Goal: Information Seeking & Learning: Learn about a topic

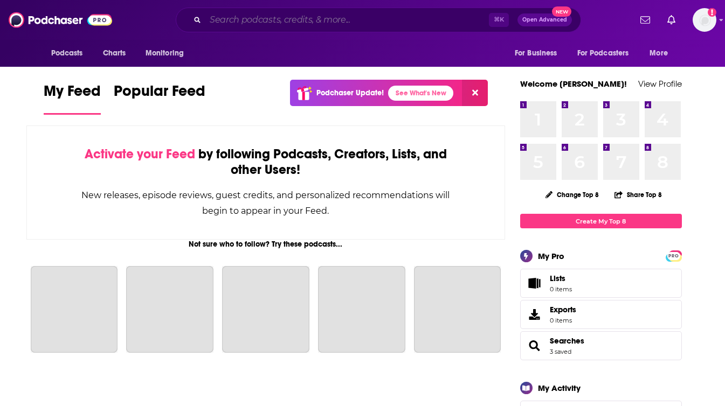
click at [259, 19] on input "Search podcasts, credits, & more..." at bounding box center [346, 19] width 283 height 17
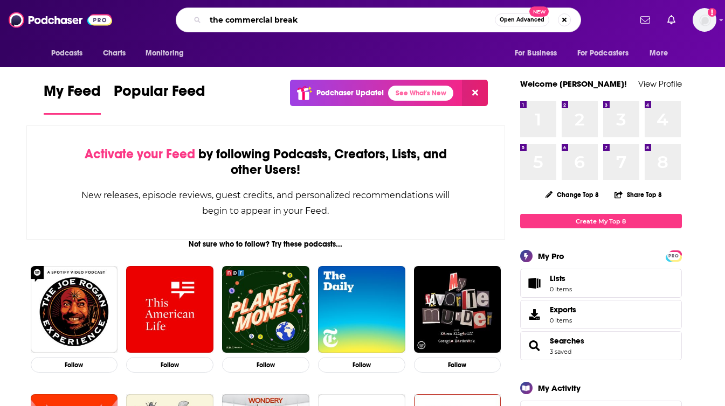
type input "the commercial break"
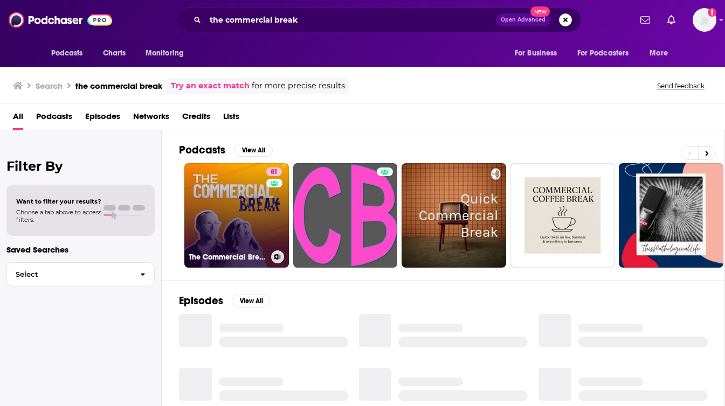
click at [244, 211] on link "81 The Commercial Break" at bounding box center [236, 215] width 105 height 105
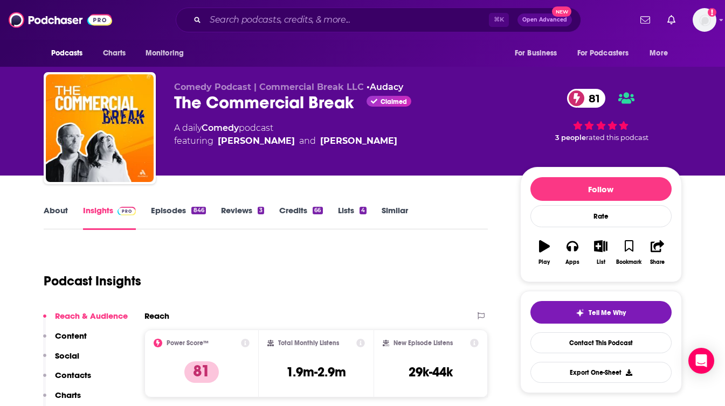
click at [48, 208] on link "About" at bounding box center [56, 217] width 24 height 25
